Goal: Information Seeking & Learning: Learn about a topic

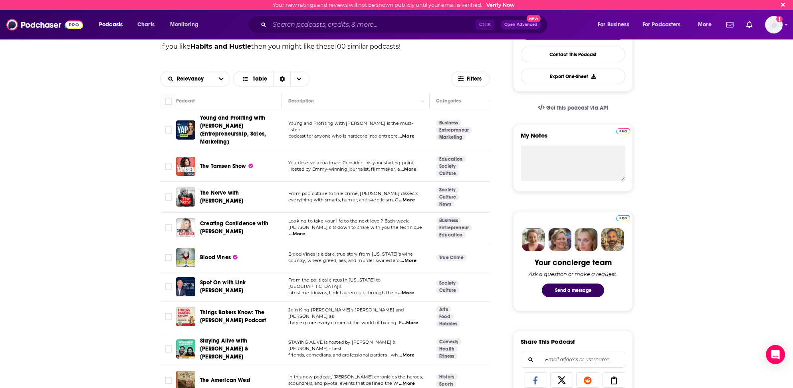
scroll to position [200, 0]
click at [273, 19] on input "Search podcasts, credits, & more..." at bounding box center [372, 24] width 206 height 13
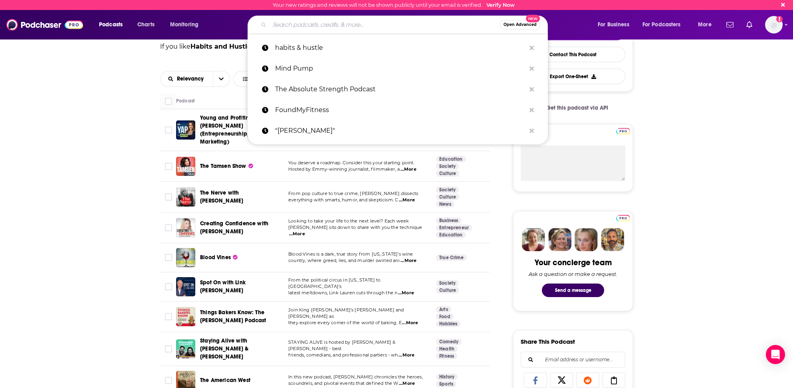
click at [285, 27] on input "Search podcasts, credits, & more..." at bounding box center [384, 24] width 230 height 13
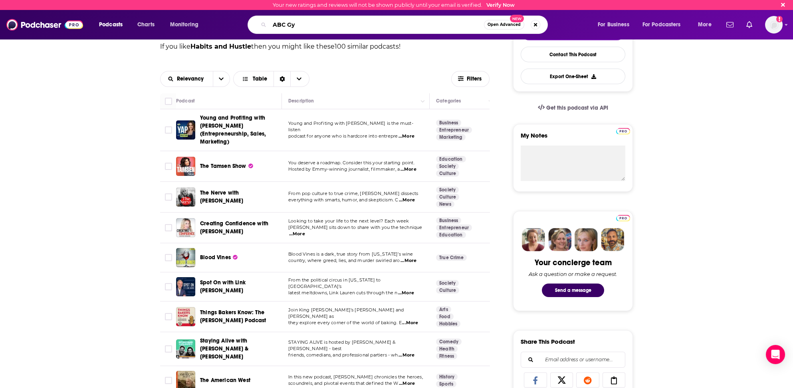
type input "ABC Gym"
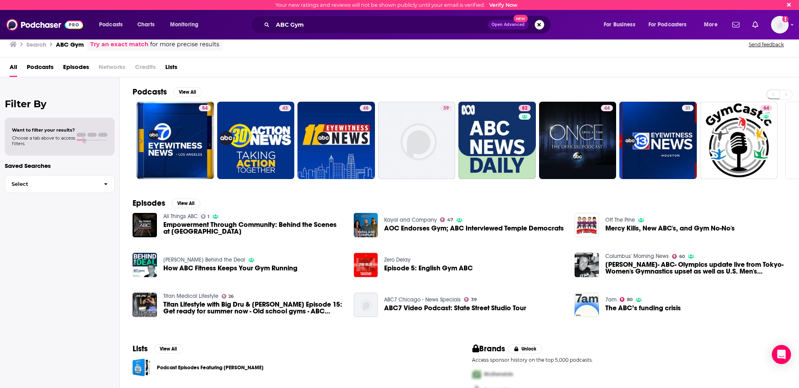
drag, startPoint x: 792, startPoint y: 131, endPoint x: 789, endPoint y: 123, distance: 8.6
drag, startPoint x: 789, startPoint y: 123, endPoint x: 749, endPoint y: 84, distance: 56.5
click at [749, 83] on div "Podcasts View All 54 43 48 39 82 44 31 64 + 7k" at bounding box center [466, 132] width 666 height 111
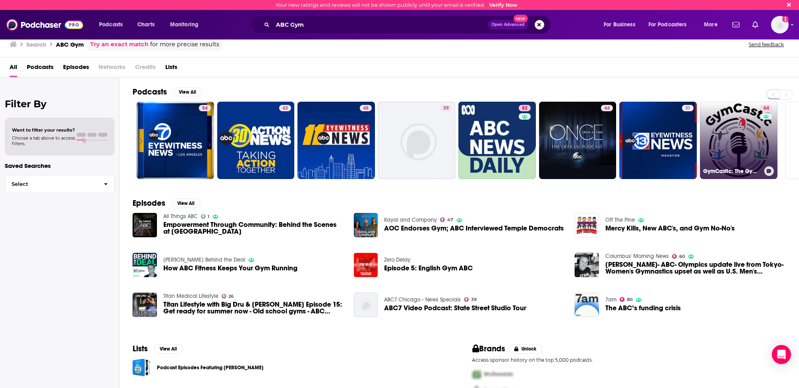
click at [734, 133] on link "64 GymCastic: The Gymnastics Podcast" at bounding box center [738, 140] width 77 height 77
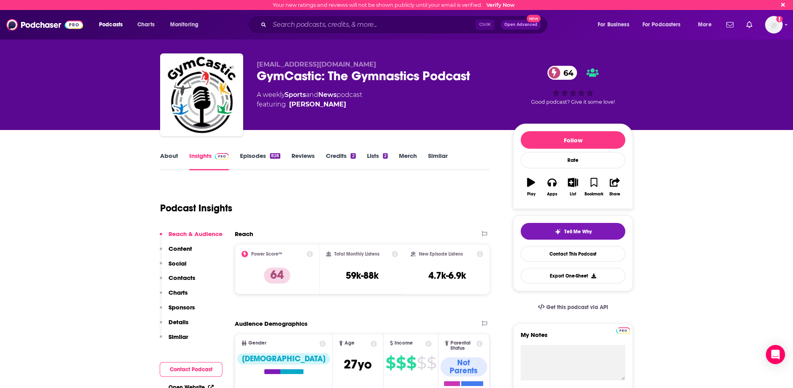
click at [172, 153] on link "About" at bounding box center [169, 161] width 18 height 18
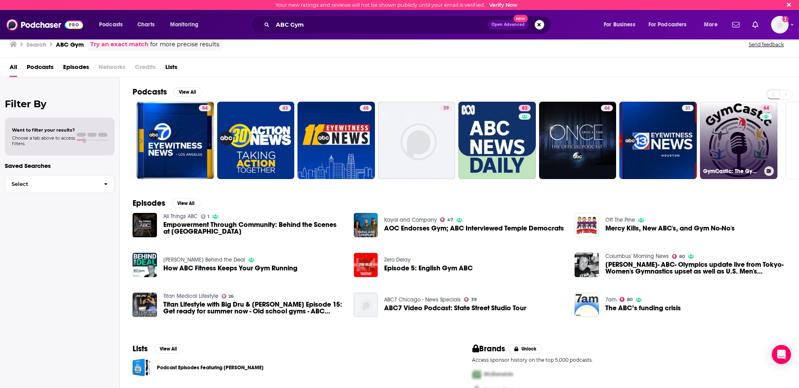
drag, startPoint x: 767, startPoint y: 119, endPoint x: 764, endPoint y: 115, distance: 4.9
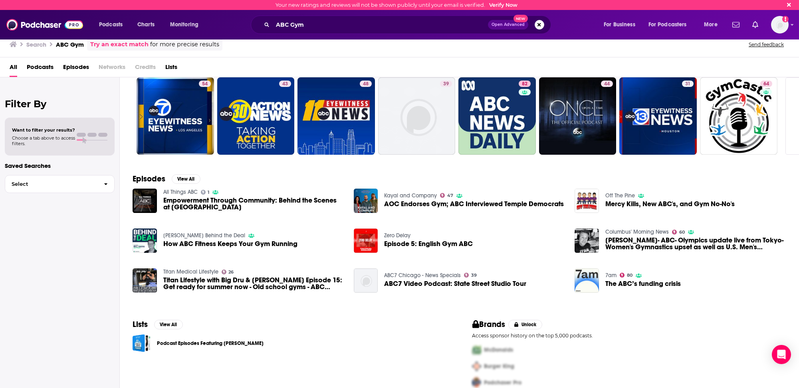
scroll to position [34, 0]
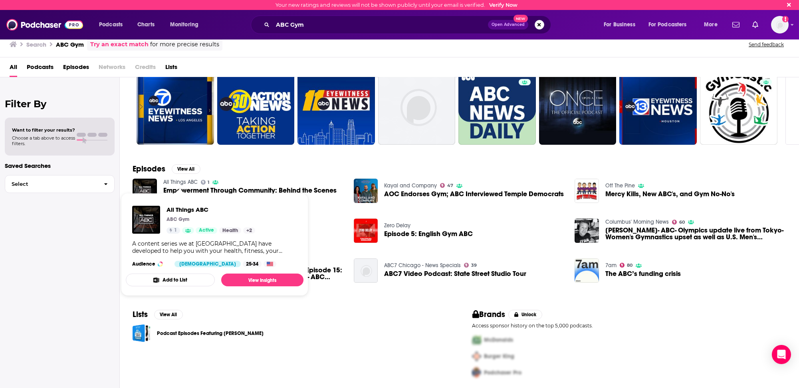
click at [190, 180] on link "All Things ABC" at bounding box center [180, 182] width 34 height 7
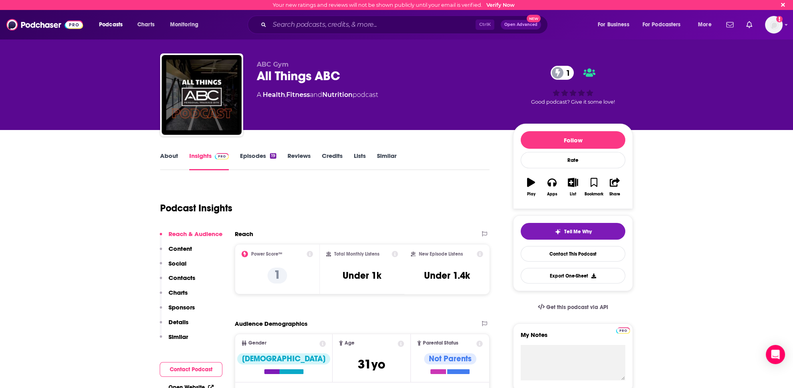
click at [167, 155] on link "About" at bounding box center [169, 161] width 18 height 18
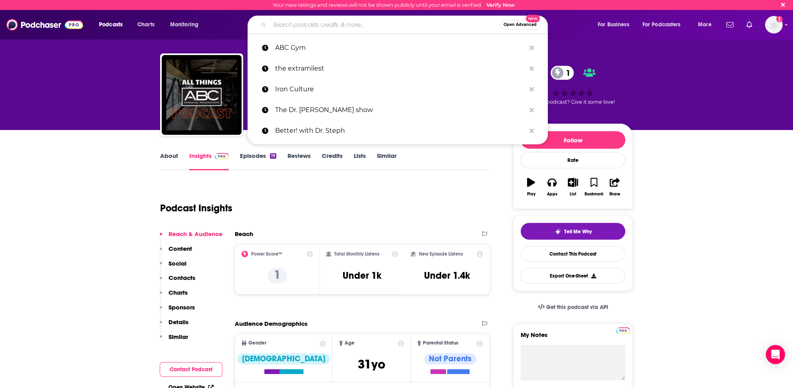
click at [312, 22] on input "Search podcasts, credits, & more..." at bounding box center [384, 24] width 230 height 13
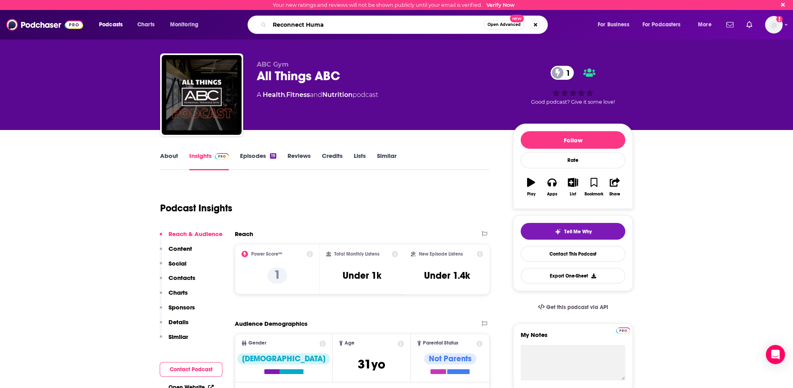
type input "Reconnect Human"
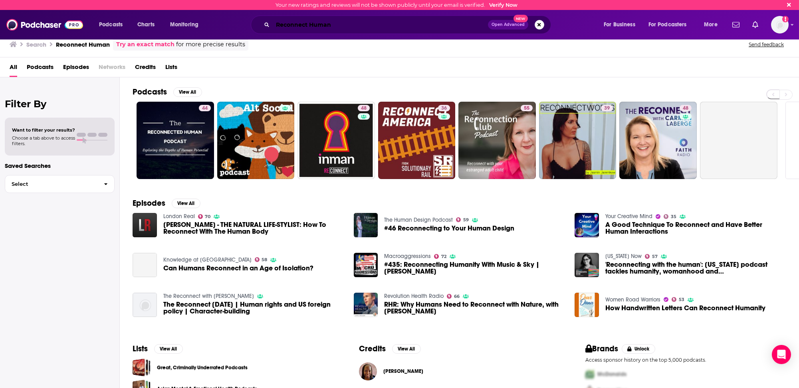
click at [307, 24] on input "Reconnect Human" at bounding box center [380, 24] width 215 height 13
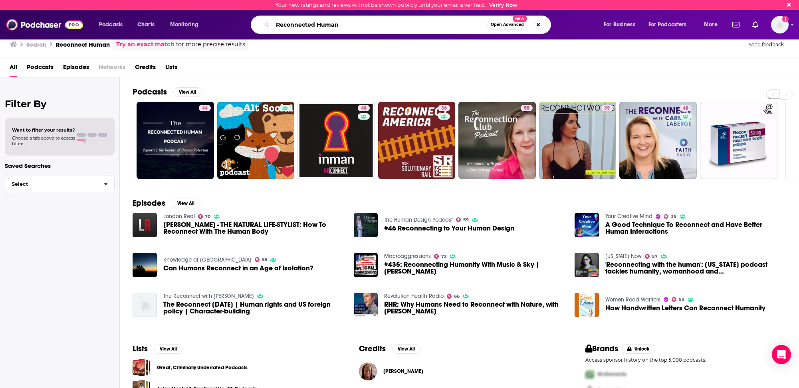
click at [344, 25] on input "Reconnected Human" at bounding box center [380, 24] width 214 height 13
type input "Reconnected Human"
